Goal: Complete application form

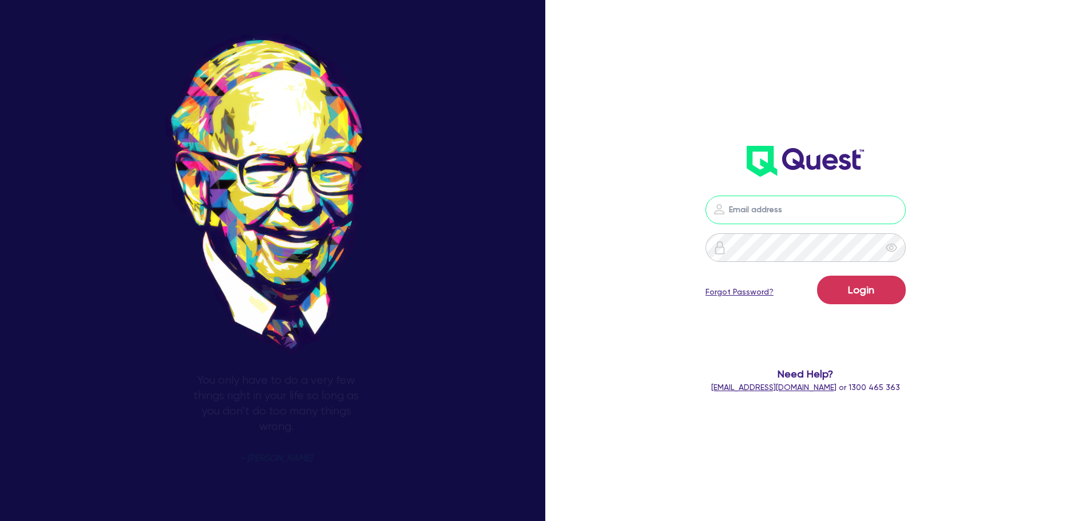
click at [782, 218] on input "email" at bounding box center [805, 210] width 200 height 29
type input "[EMAIL_ADDRESS][PERSON_NAME][DOMAIN_NAME]"
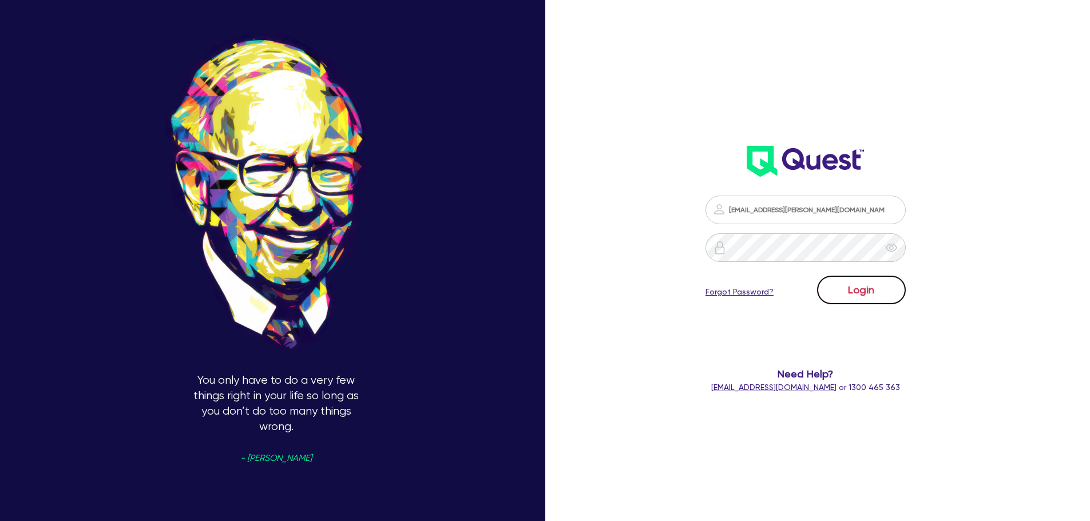
click at [873, 287] on button "Login" at bounding box center [861, 290] width 89 height 29
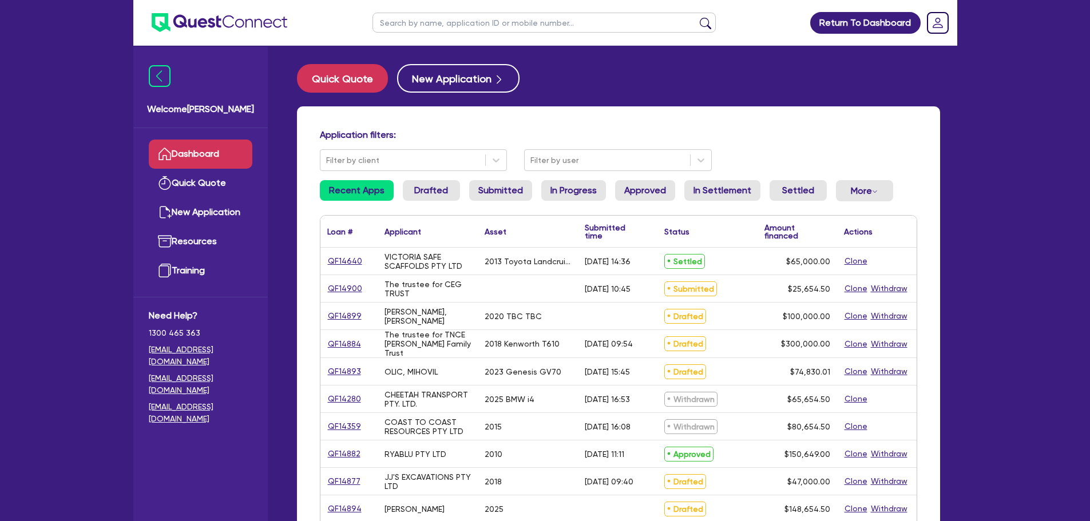
click at [451, 22] on input "text" at bounding box center [543, 23] width 343 height 20
type input "tmc"
click at [696, 17] on button "submit" at bounding box center [705, 25] width 18 height 16
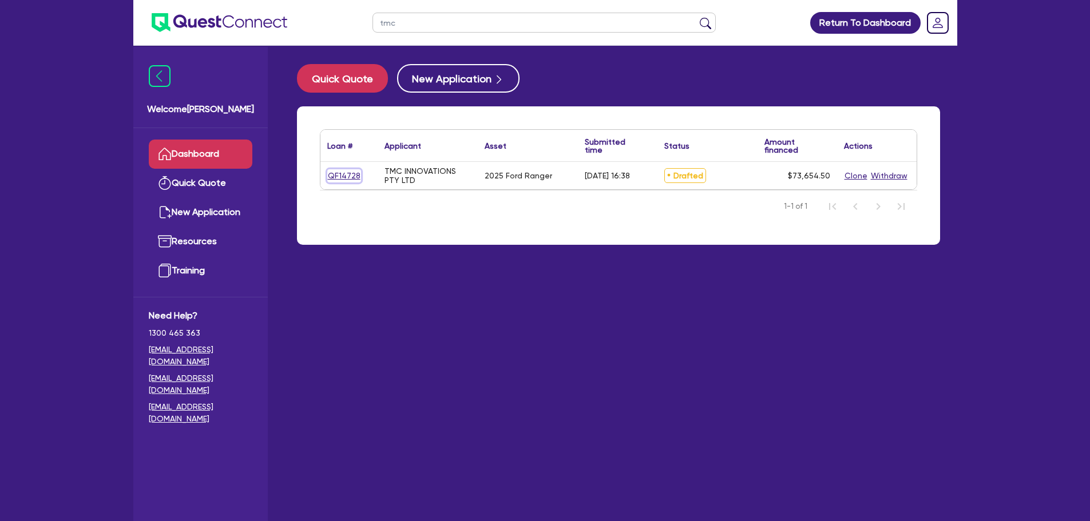
click at [343, 174] on link "QF14728" at bounding box center [344, 175] width 34 height 13
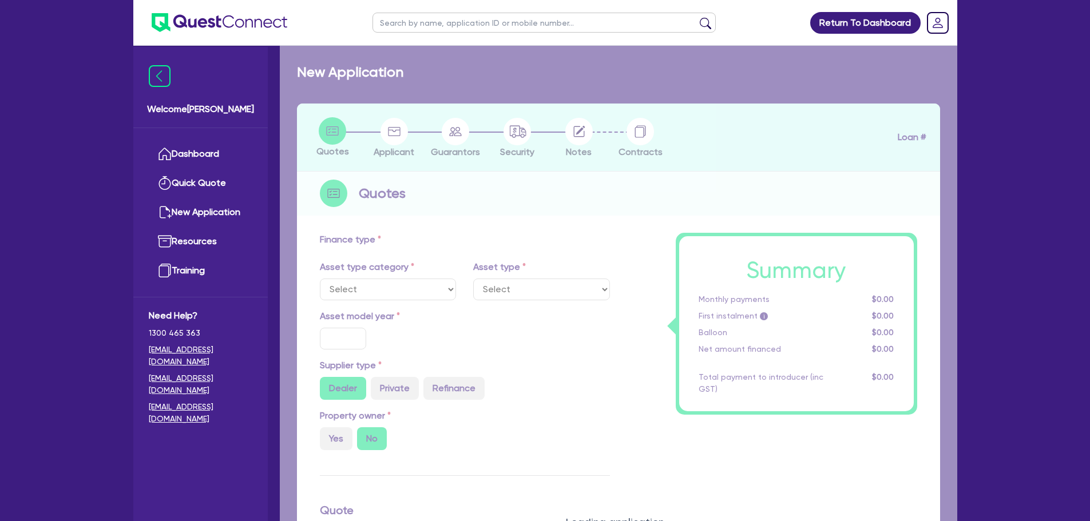
select select "CARS_AND_LIGHT_TRUCKS"
type input "2025"
type input "83,000"
type input "10,000"
type input "4"
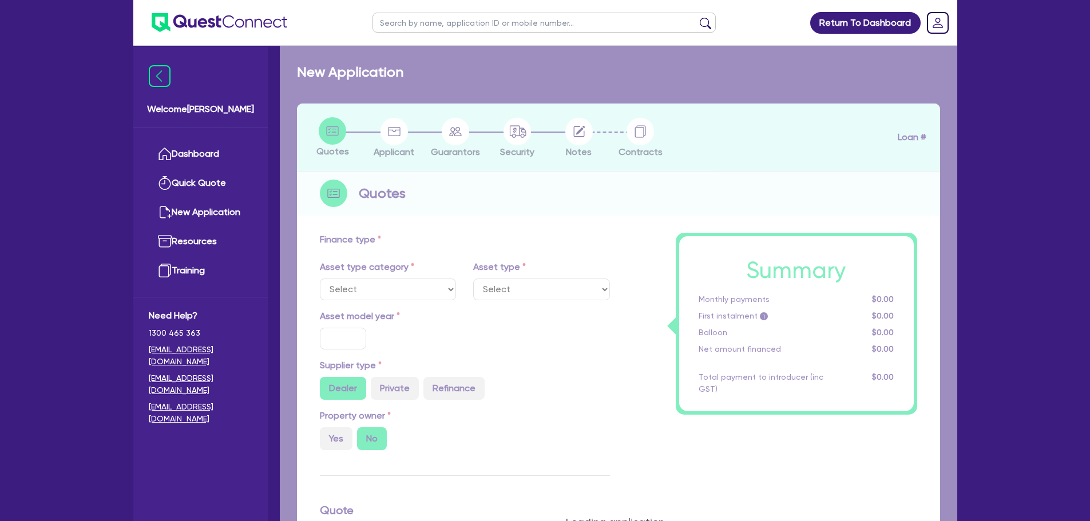
type input "2,946.18"
type input "10"
select select "PASSENGER_VEHICLES"
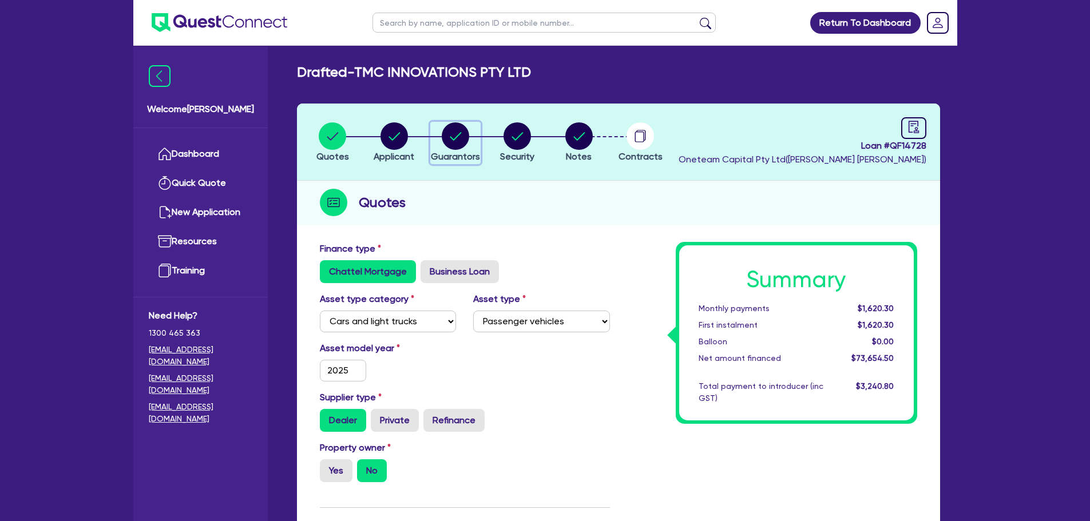
click at [443, 133] on circle "button" at bounding box center [455, 135] width 27 height 27
select select "MRS"
select select "MARRIED"
select select "CASH"
select select "VEHICLE"
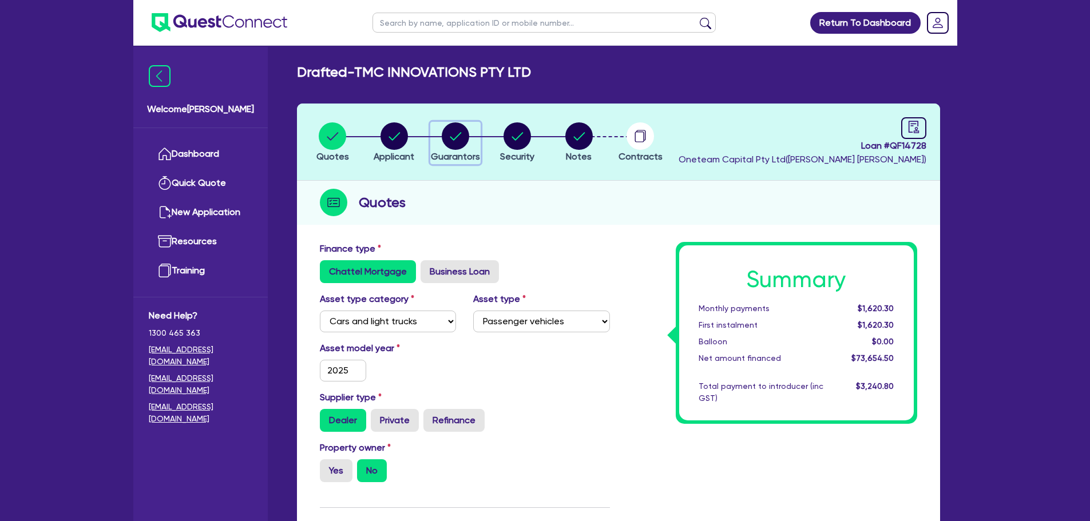
select select "VEHICLE"
select select "HOUSEHOLD_PERSONAL"
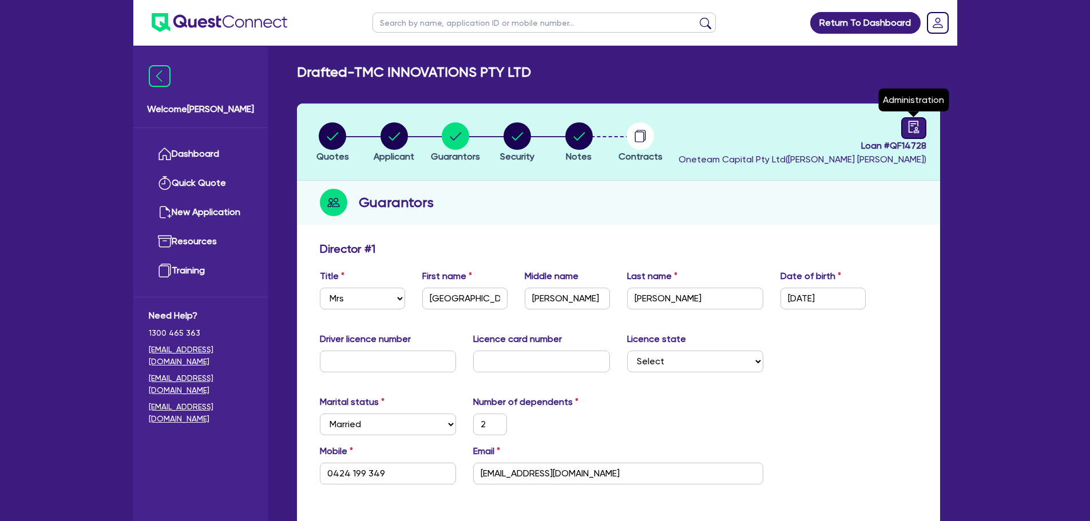
click at [919, 129] on icon "audit" at bounding box center [913, 127] width 13 height 13
select select "DRAFTED_AMENDED"
select select "Other"
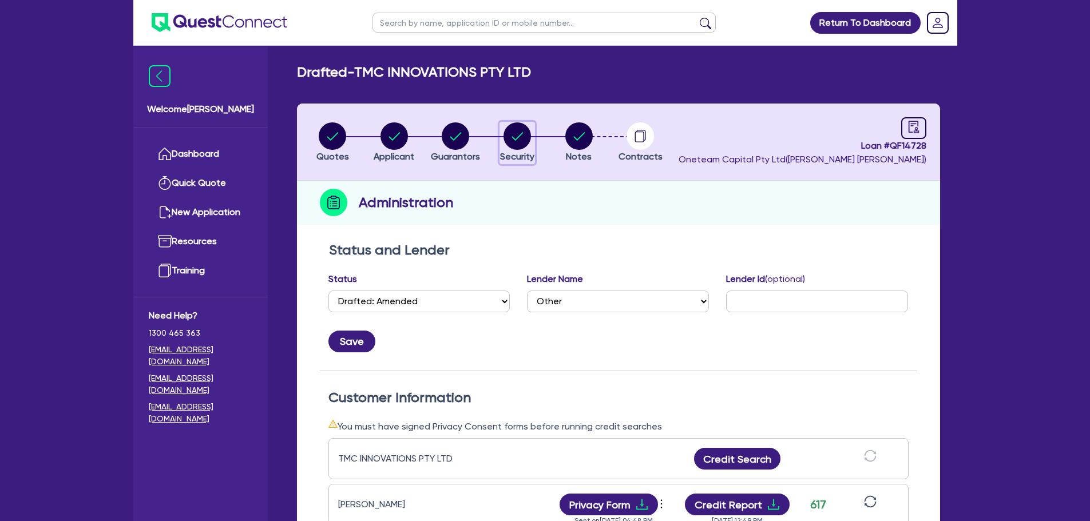
click at [511, 141] on circle "button" at bounding box center [516, 135] width 27 height 27
select select "CARS_AND_LIGHT_TRUCKS"
select select "PASSENGER_VEHICLES"
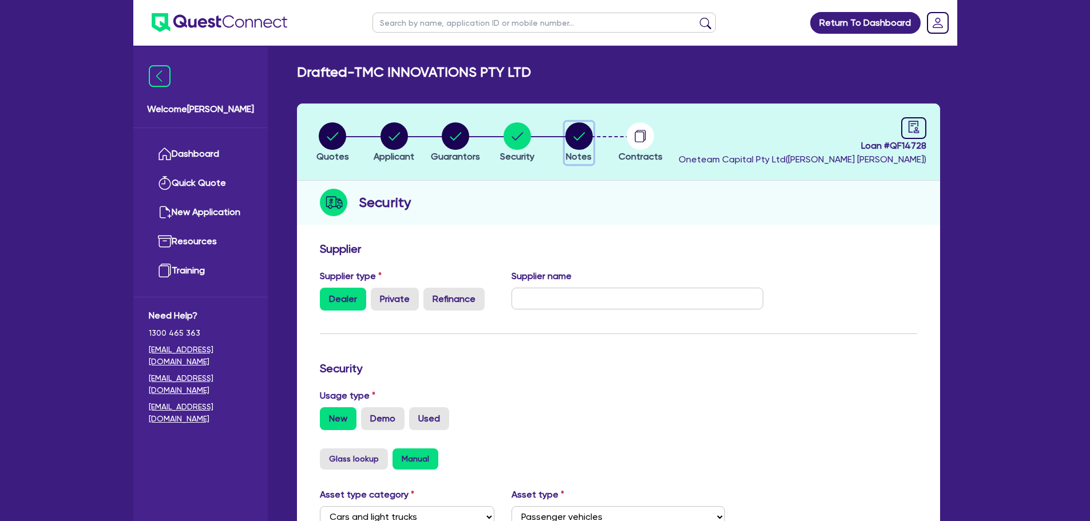
click at [571, 136] on circle "button" at bounding box center [578, 135] width 27 height 27
select select "Other"
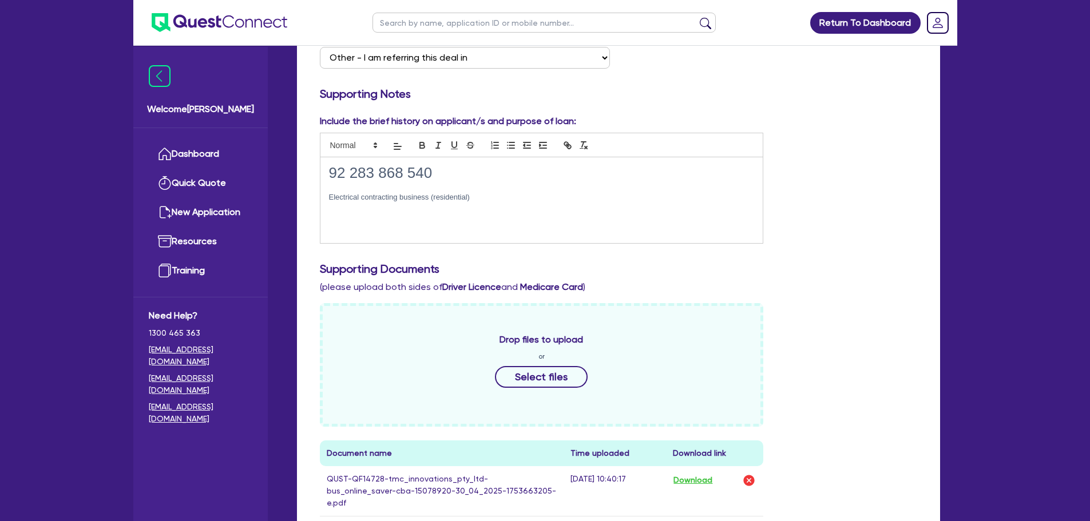
scroll to position [57, 0]
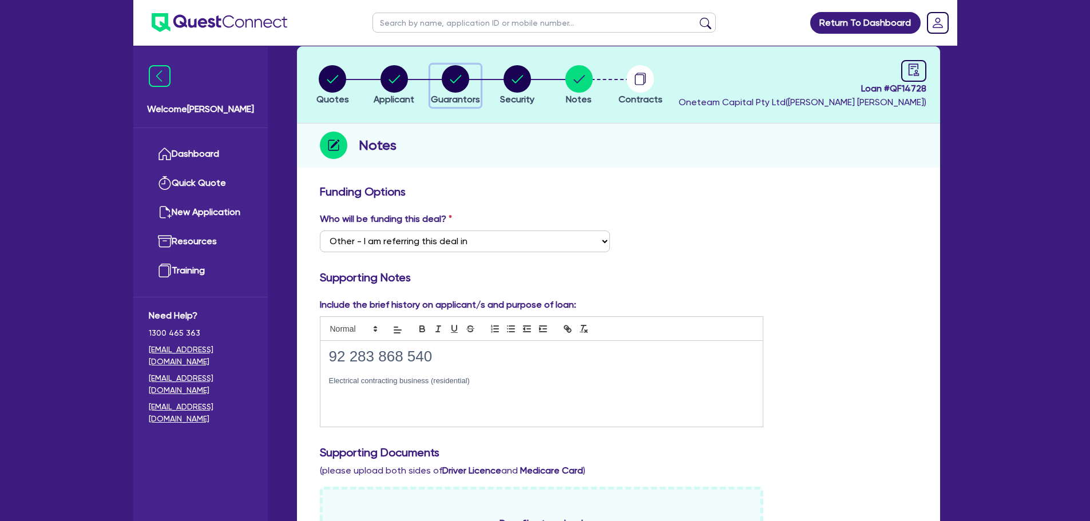
click at [444, 80] on circle "button" at bounding box center [455, 78] width 27 height 27
select select "MRS"
select select "MARRIED"
select select "CASH"
select select "VEHICLE"
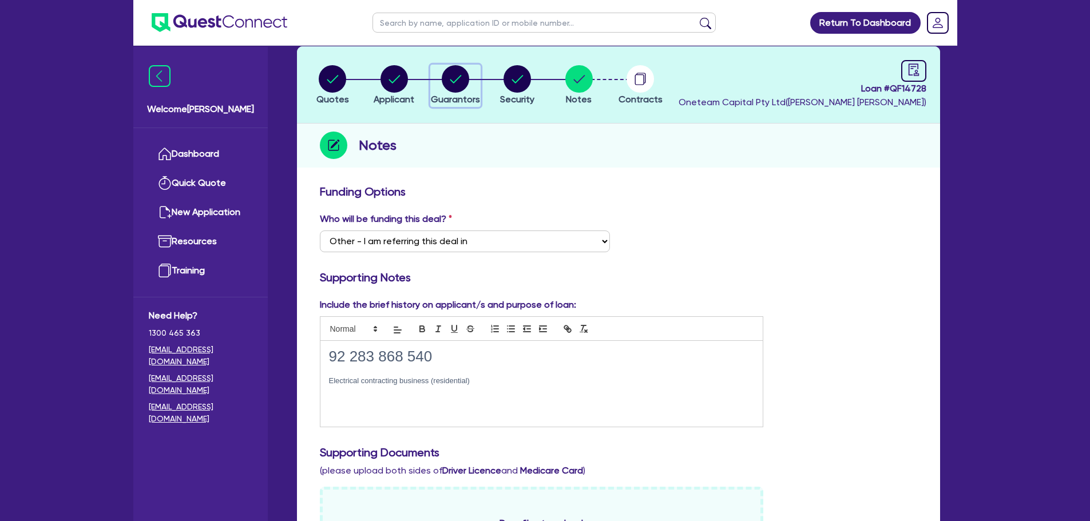
select select "VEHICLE"
select select "HOUSEHOLD_PERSONAL"
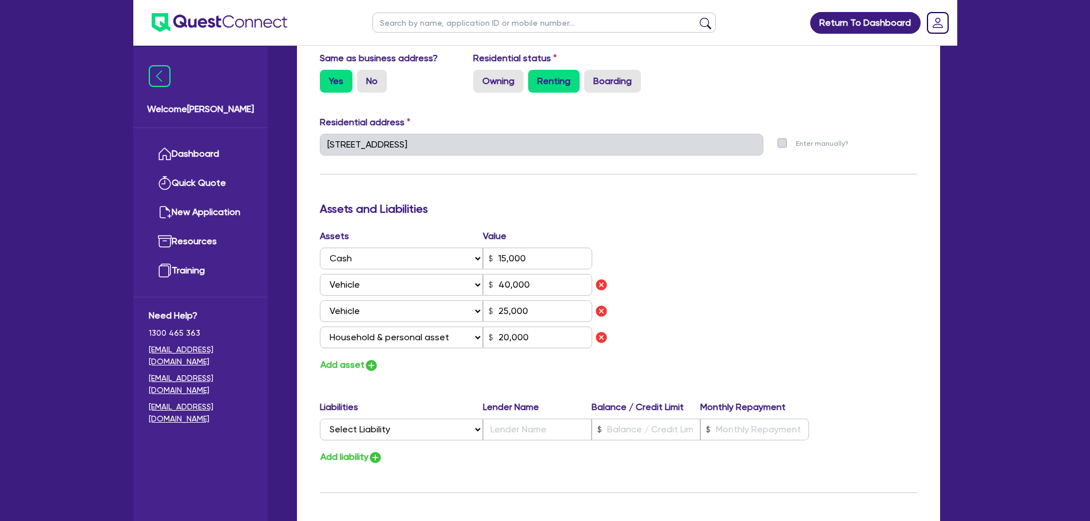
scroll to position [686, 0]
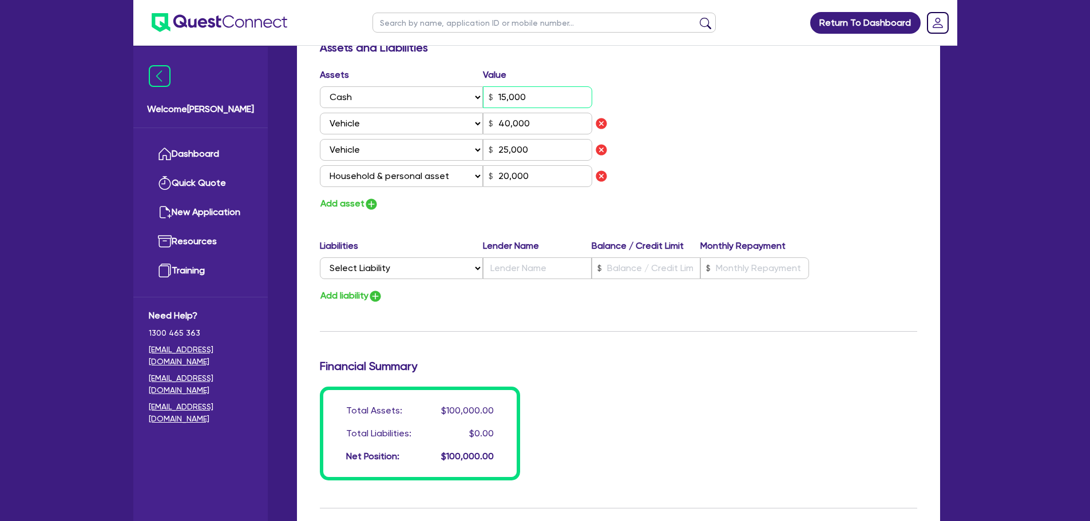
drag, startPoint x: 543, startPoint y: 104, endPoint x: 489, endPoint y: 101, distance: 54.4
click at [488, 102] on input "15,000" at bounding box center [537, 97] width 109 height 22
type input "2"
type input "0424 199 349"
type input "2"
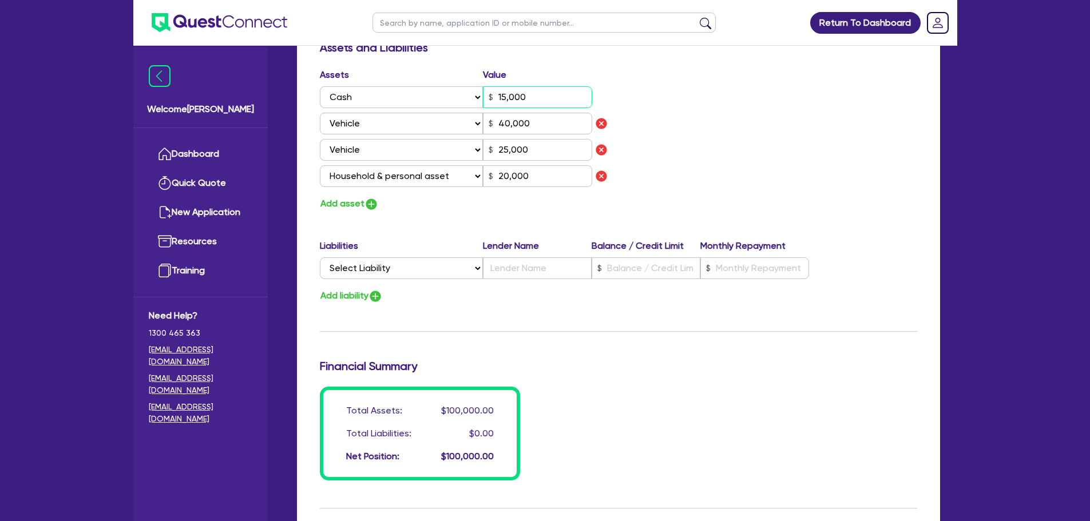
type input "40,000"
type input "25,000"
type input "20,000"
type input "2"
type input "0424 199 349"
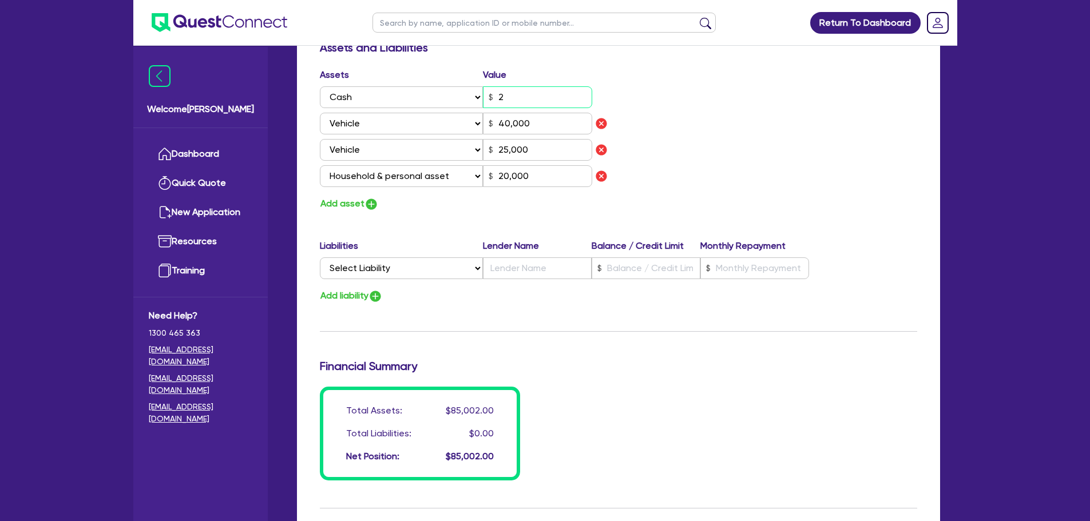
type input "25"
type input "40,000"
type input "25,000"
type input "20,000"
type input "2"
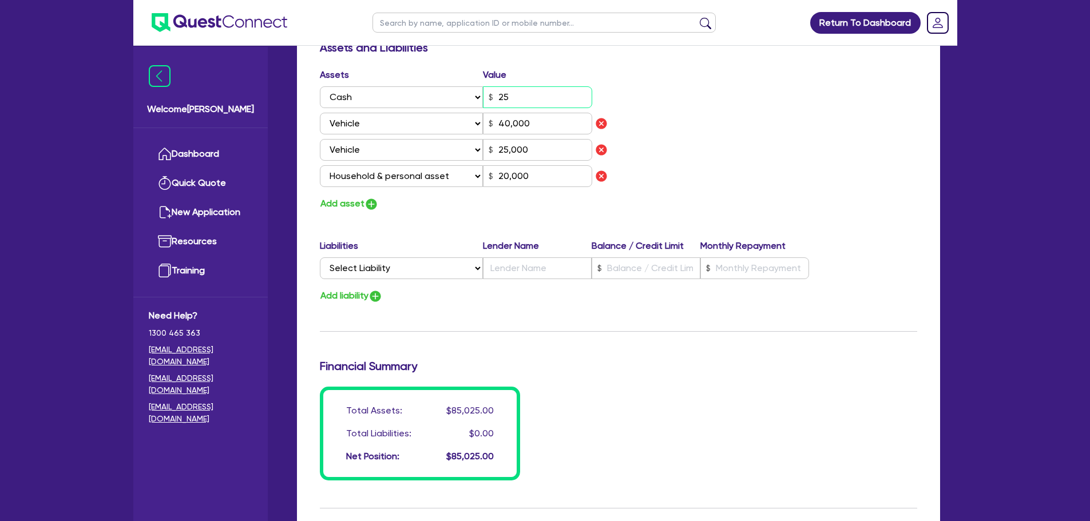
type input "0424 199 349"
type input "250"
type input "40,000"
type input "25,000"
type input "20,000"
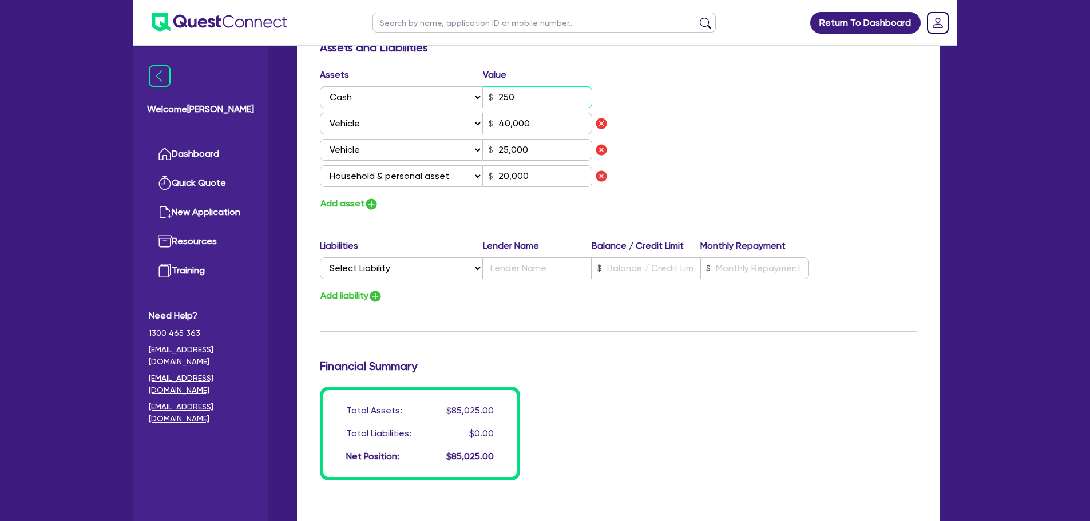
type input "2"
type input "0424 199 349"
type input "2,500"
type input "40,000"
type input "25,000"
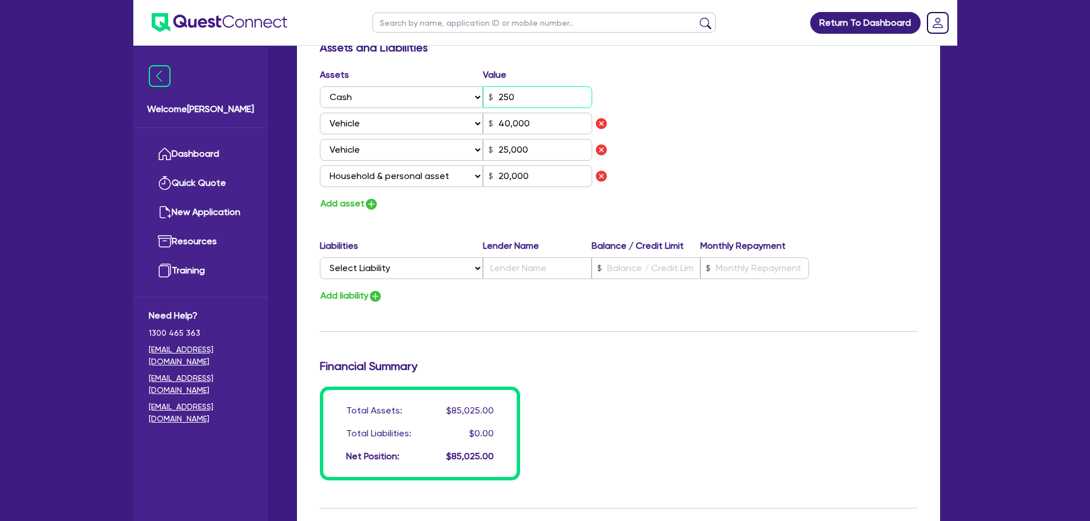
type input "20,000"
type input "2"
type input "0424 199 349"
type input "25,000"
type input "40,000"
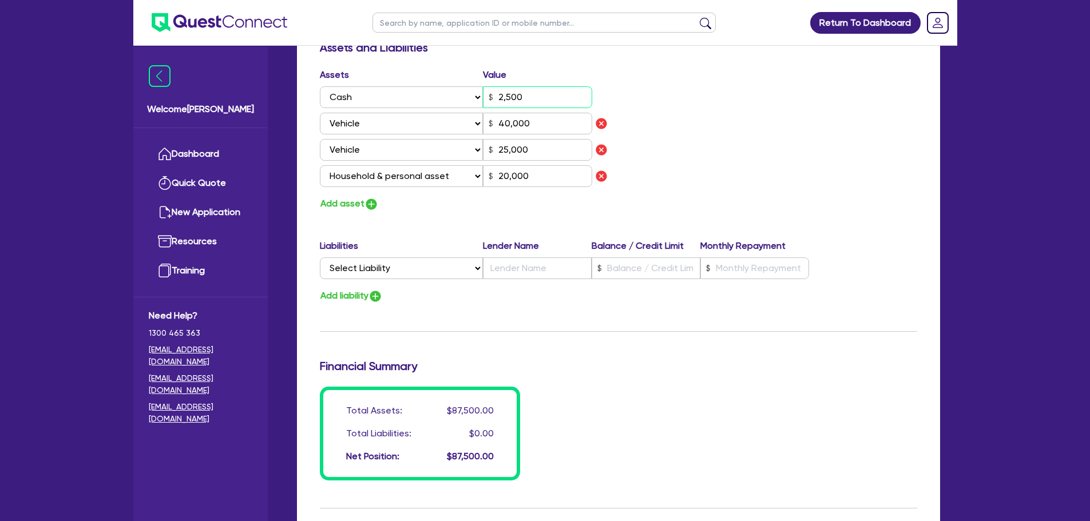
type input "25,000"
type input "20,000"
type input "25,000"
click at [682, 117] on div "Assets Value Select Asset Cash Property Investment property Vehicle Truck Trail…" at bounding box center [618, 140] width 614 height 144
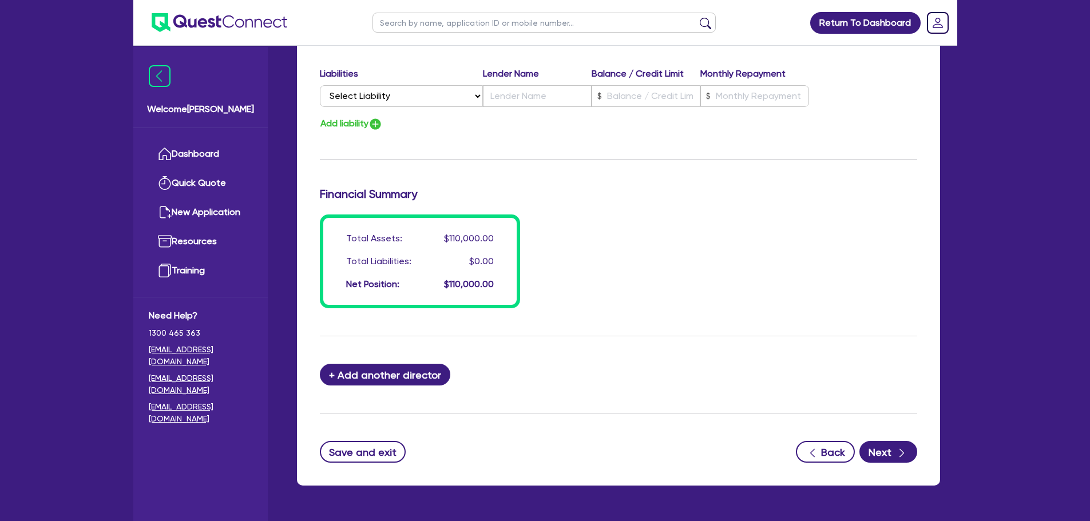
scroll to position [893, 0]
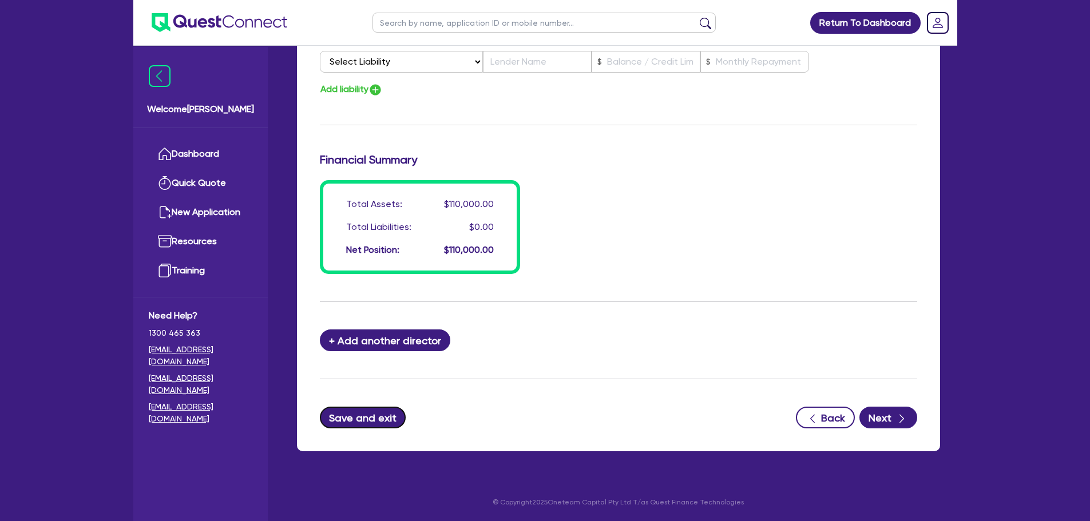
click at [360, 415] on button "Save and exit" at bounding box center [363, 418] width 86 height 22
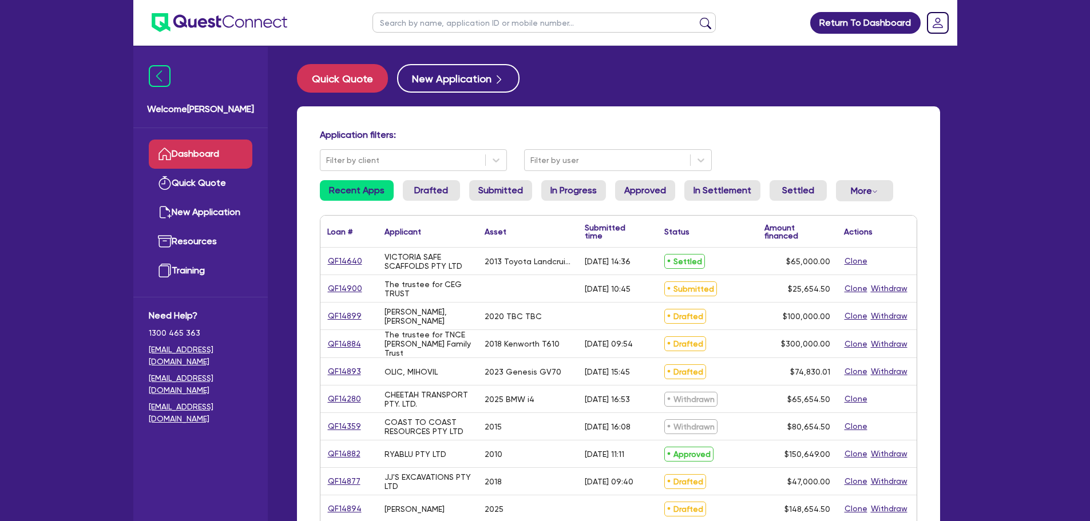
drag, startPoint x: 516, startPoint y: 20, endPoint x: 541, endPoint y: 11, distance: 26.6
click at [516, 20] on input "text" at bounding box center [543, 23] width 343 height 20
type input "tmc"
click at [696, 17] on button "submit" at bounding box center [705, 25] width 18 height 16
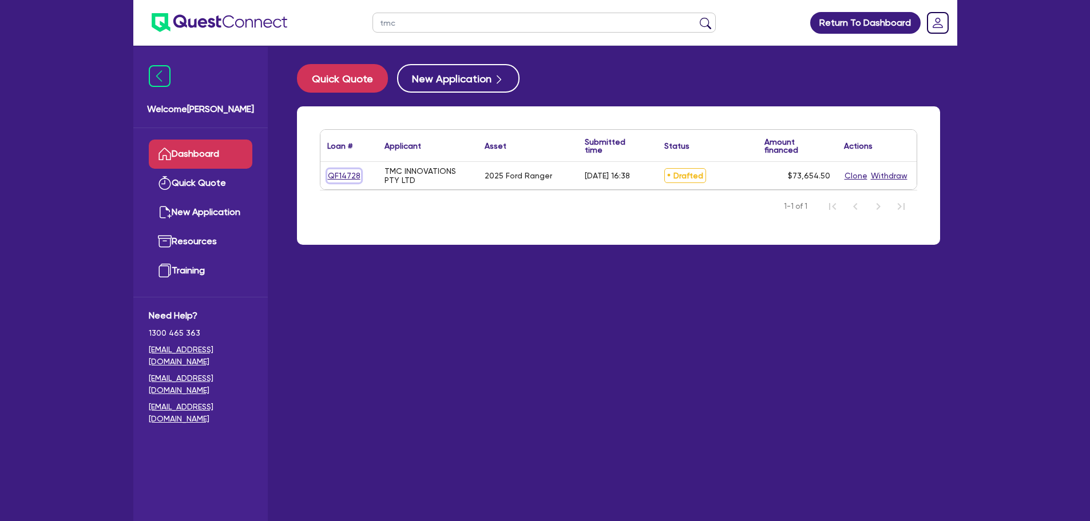
click at [344, 178] on link "QF14728" at bounding box center [344, 175] width 34 height 13
select select "CARS_AND_LIGHT_TRUCKS"
select select "PASSENGER_VEHICLES"
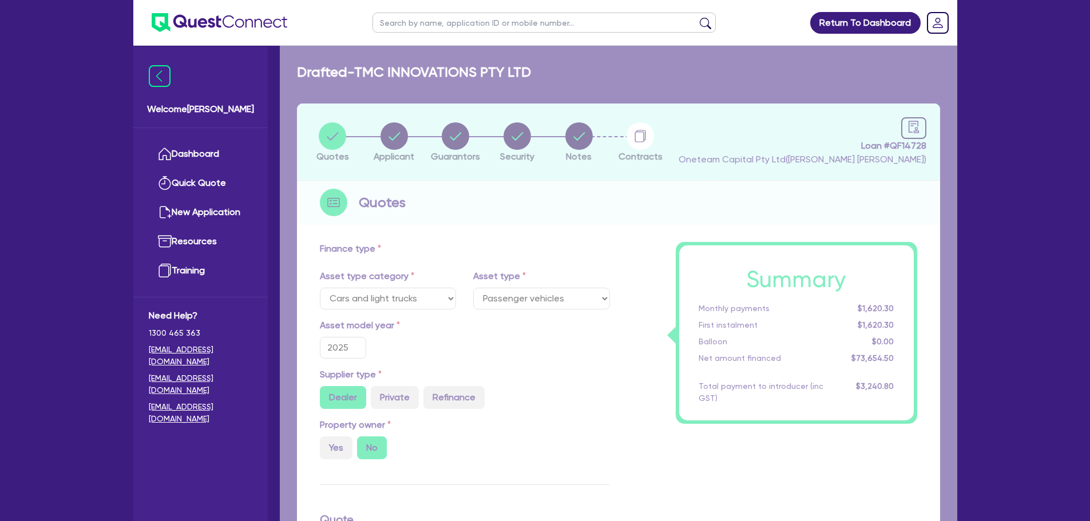
type input "83,000"
type input "10,000"
type input "2,946.18"
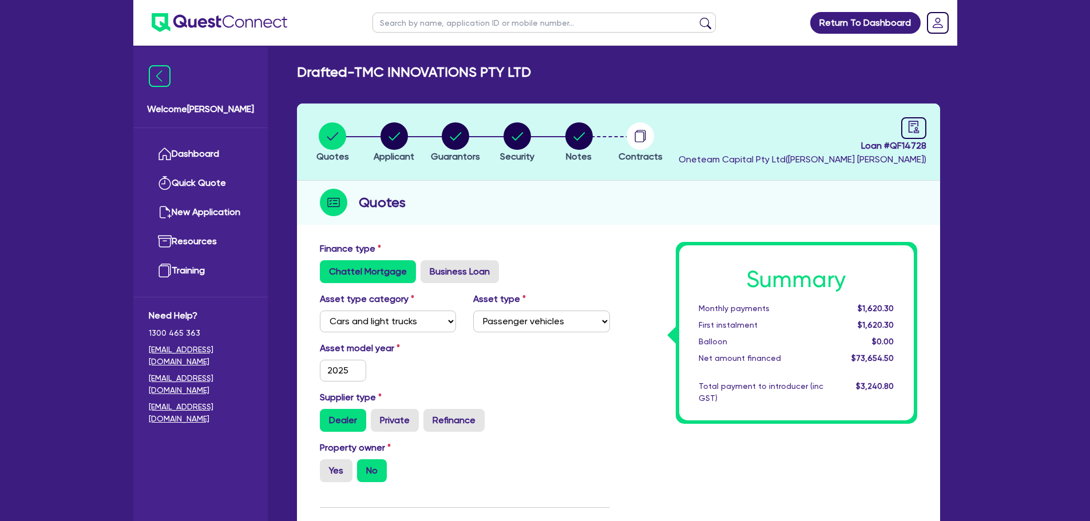
drag, startPoint x: 856, startPoint y: 145, endPoint x: 940, endPoint y: 138, distance: 84.4
drag, startPoint x: 859, startPoint y: 146, endPoint x: 928, endPoint y: 148, distance: 69.2
click at [928, 148] on header "Quotes Applicant Guarantors Security Notes Contracts Loan # QF14728 Oneteam Cap…" at bounding box center [618, 142] width 643 height 77
copy span "Loan # QF14728"
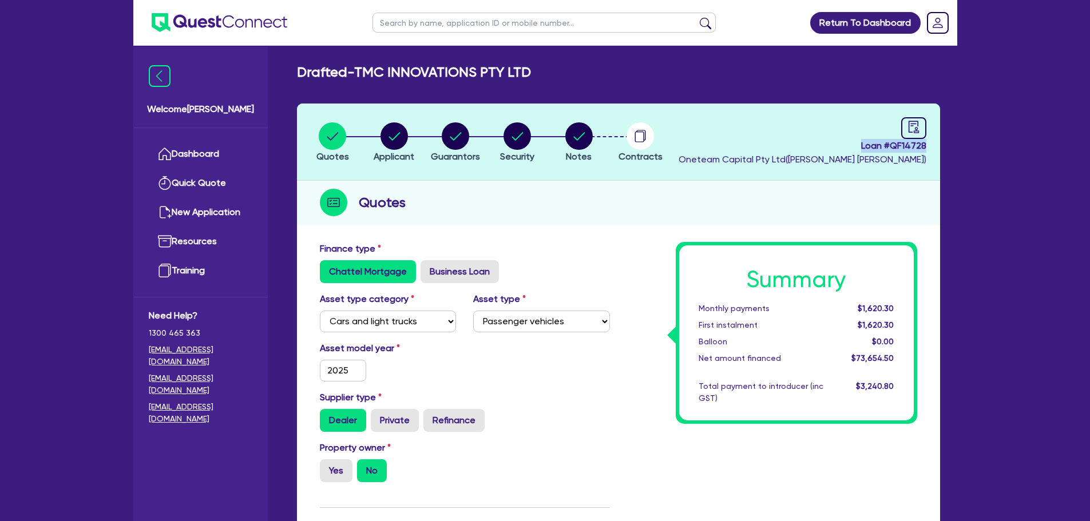
click at [601, 212] on div "Quotes" at bounding box center [618, 203] width 643 height 44
